Goal: Task Accomplishment & Management: Complete application form

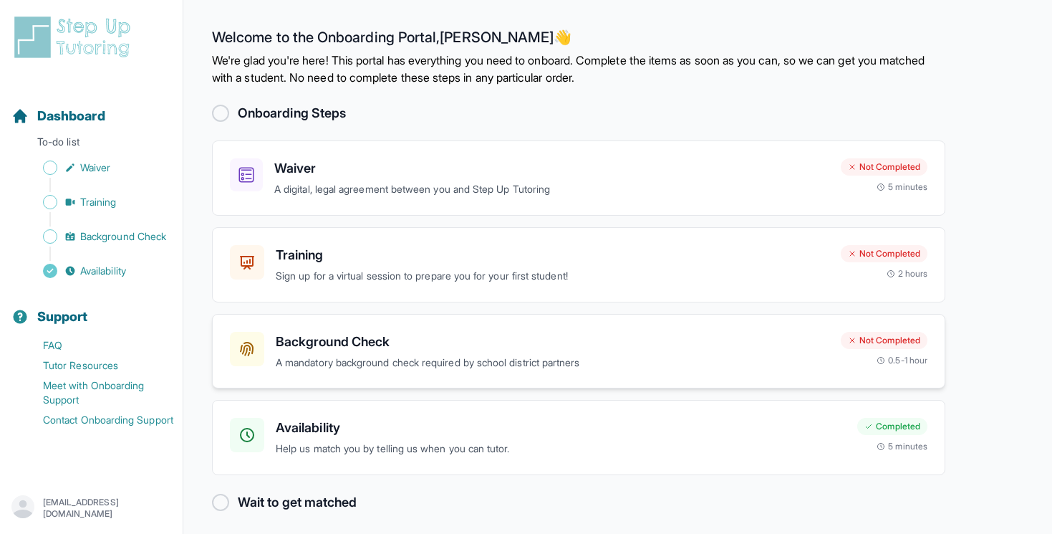
click at [718, 337] on h3 "Background Check" at bounding box center [553, 342] width 554 height 20
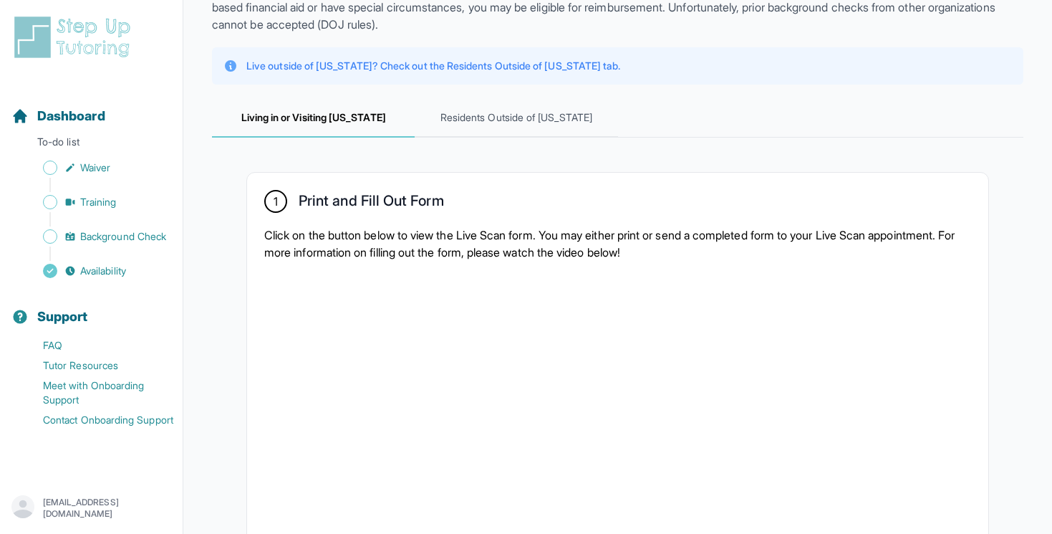
scroll to position [122, 0]
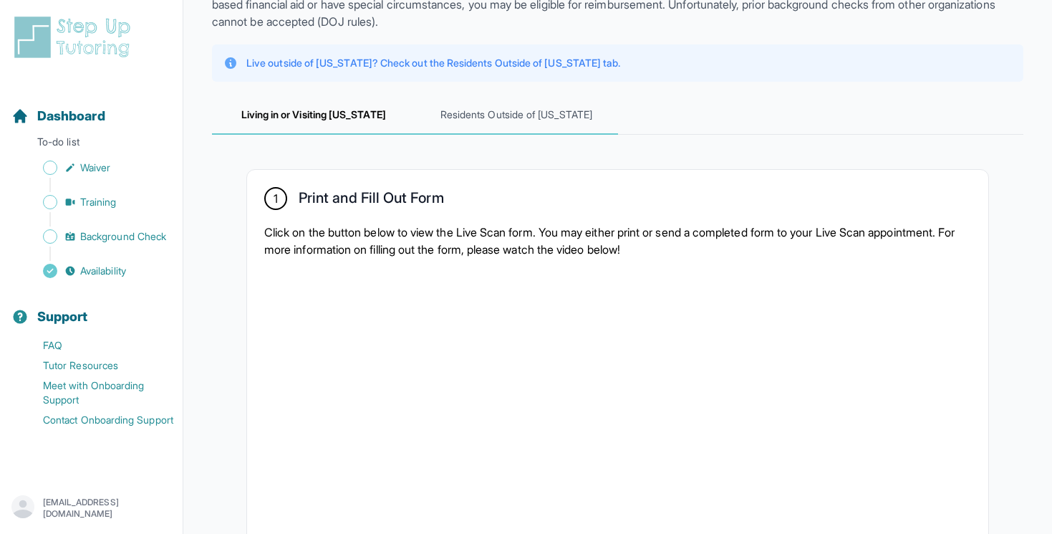
click at [508, 112] on span "Residents Outside of [US_STATE]" at bounding box center [516, 115] width 203 height 39
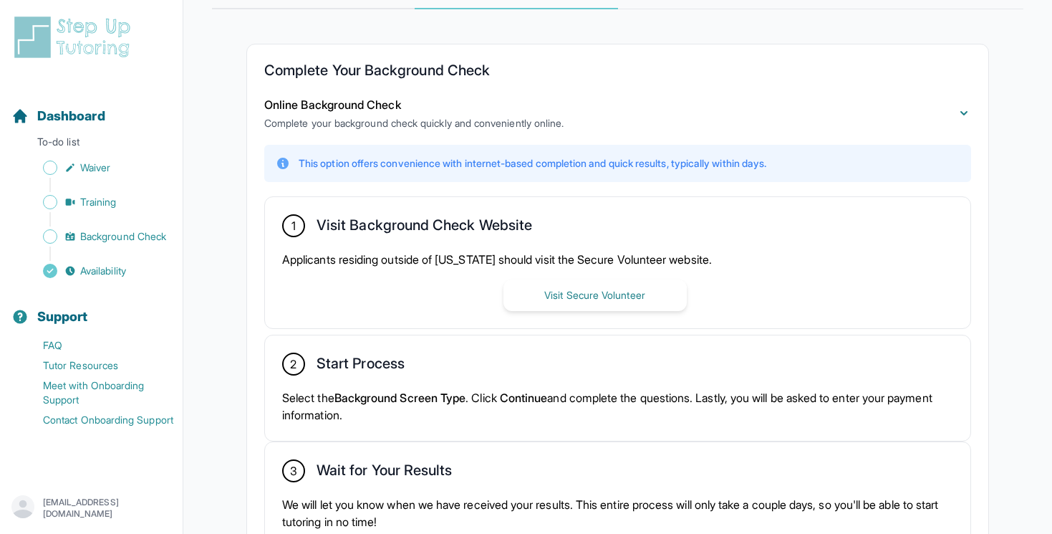
scroll to position [269, 0]
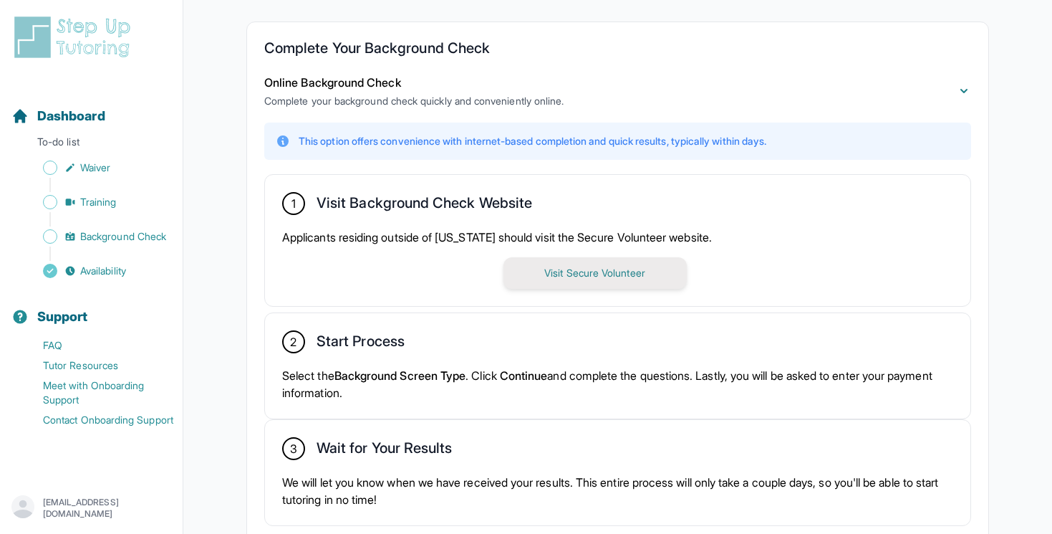
click at [634, 262] on button "Visit Secure Volunteer" at bounding box center [594, 273] width 183 height 32
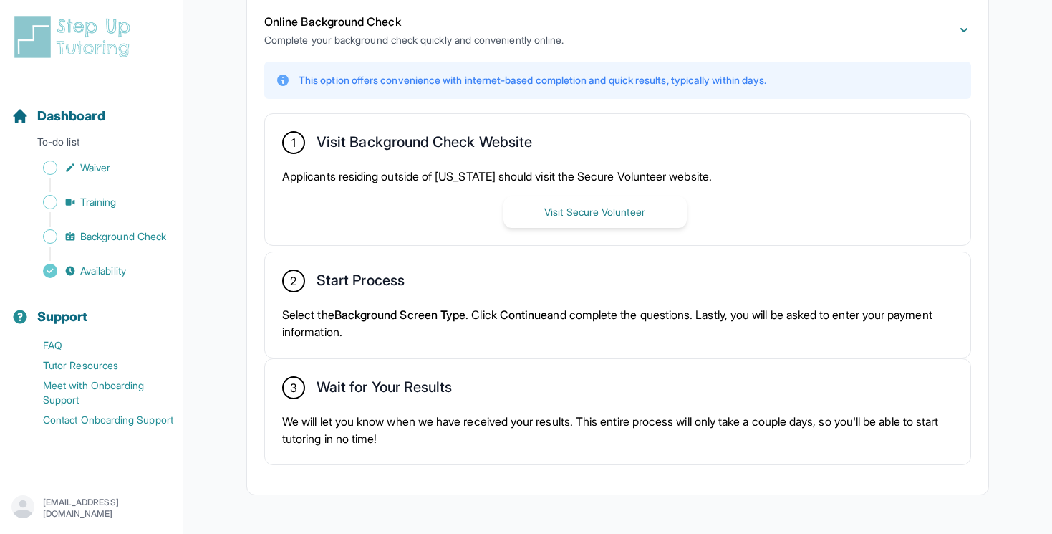
scroll to position [329, 0]
click at [557, 226] on button "Visit Secure Volunteer" at bounding box center [594, 213] width 183 height 32
